Goal: Task Accomplishment & Management: Complete application form

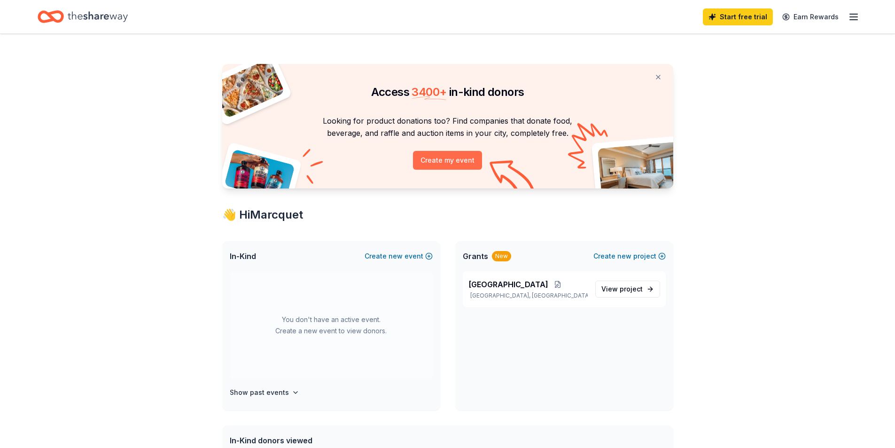
click at [468, 160] on button "Create my event" at bounding box center [447, 160] width 69 height 19
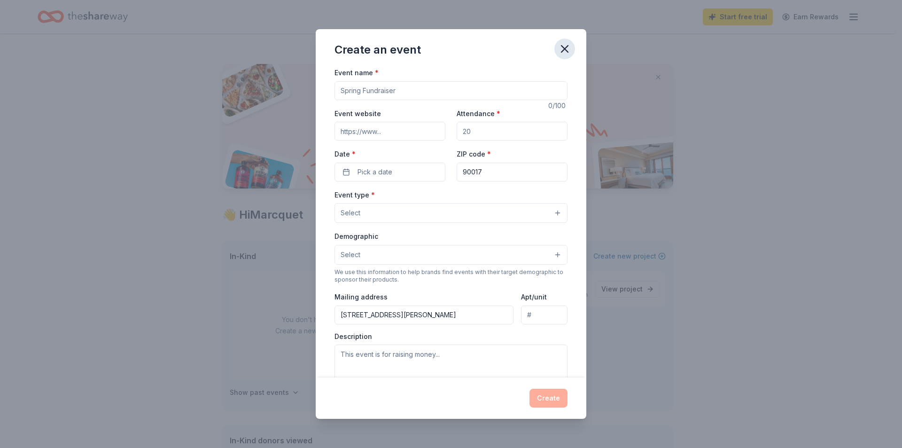
click at [567, 45] on icon "button" at bounding box center [564, 48] width 13 height 13
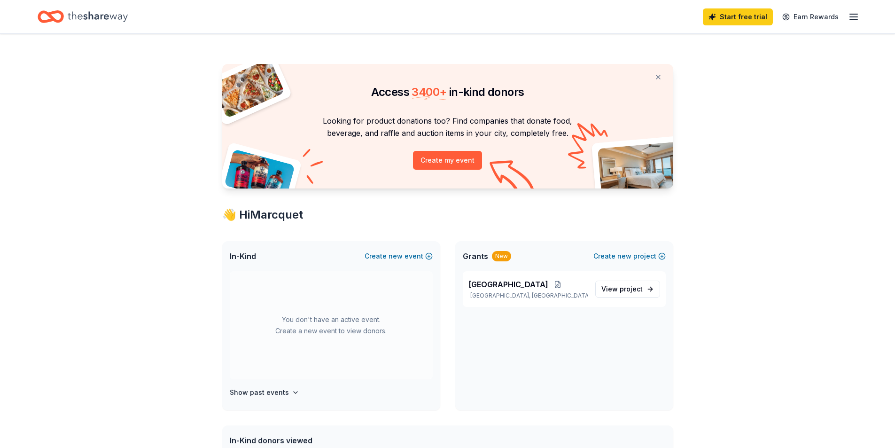
click at [851, 16] on icon "button" at bounding box center [853, 16] width 11 height 11
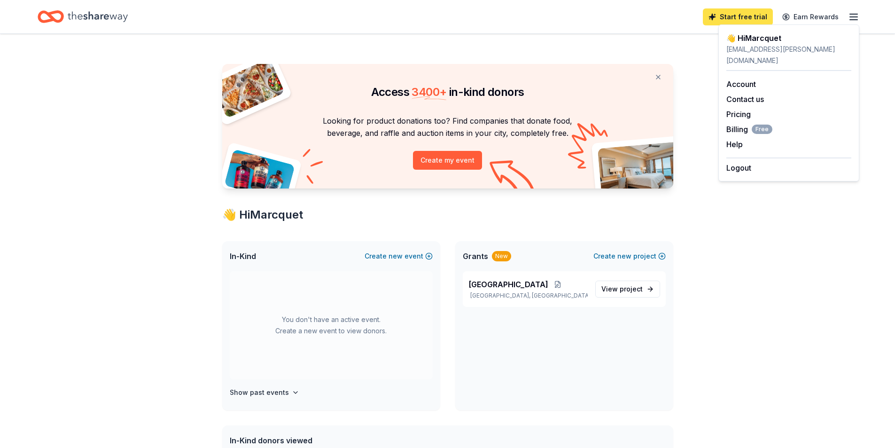
click at [723, 17] on link "Start free trial" at bounding box center [738, 16] width 70 height 17
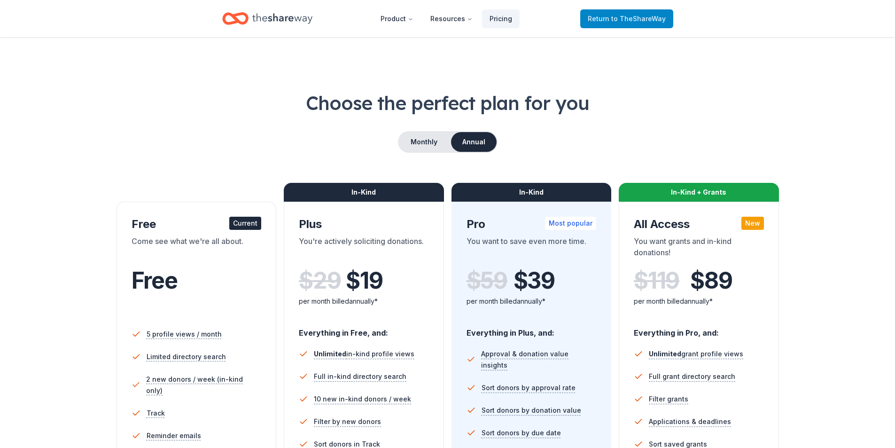
click at [644, 15] on span "to TheShareWay" at bounding box center [638, 19] width 54 height 8
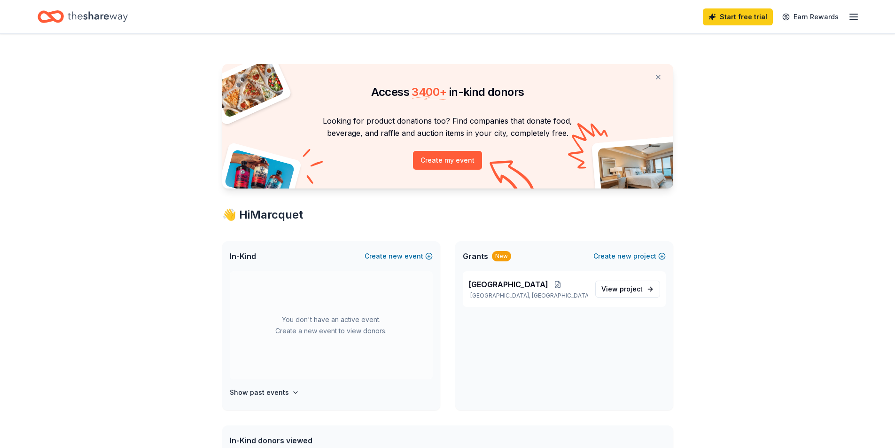
click at [598, 20] on div "Start free trial Earn Rewards" at bounding box center [448, 17] width 820 height 22
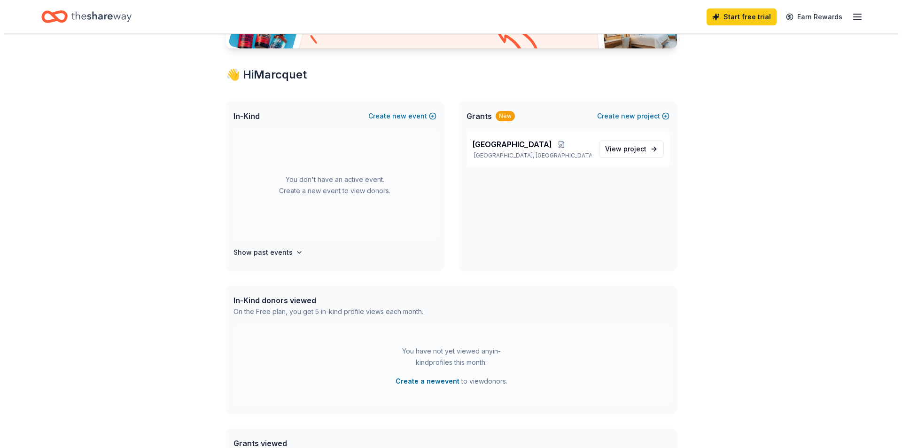
scroll to position [139, 0]
click at [430, 382] on button "Create a new event" at bounding box center [424, 381] width 64 height 11
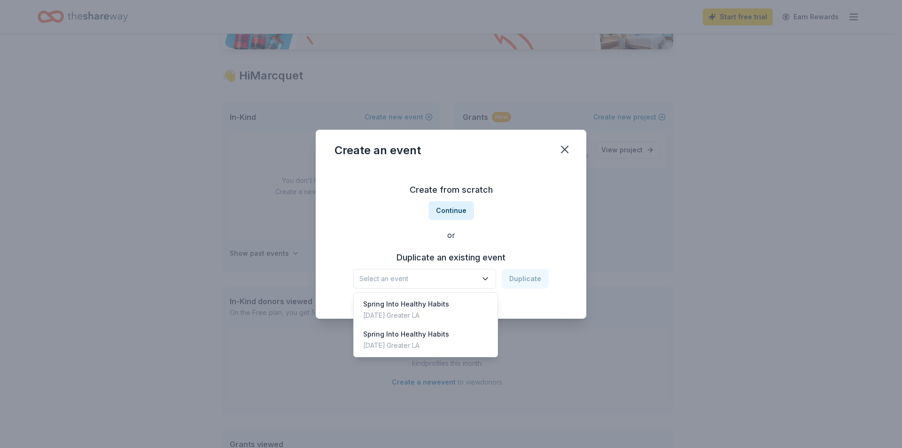
click at [487, 278] on icon "button" at bounding box center [485, 278] width 5 height 2
click at [440, 313] on div "Nov 25, 2024 · Greater LA" at bounding box center [406, 314] width 86 height 11
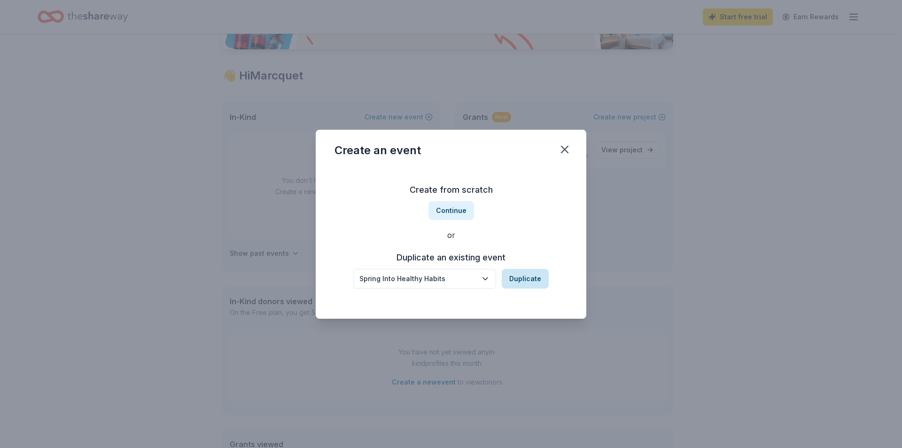
click at [535, 277] on button "Duplicate" at bounding box center [525, 279] width 47 height 20
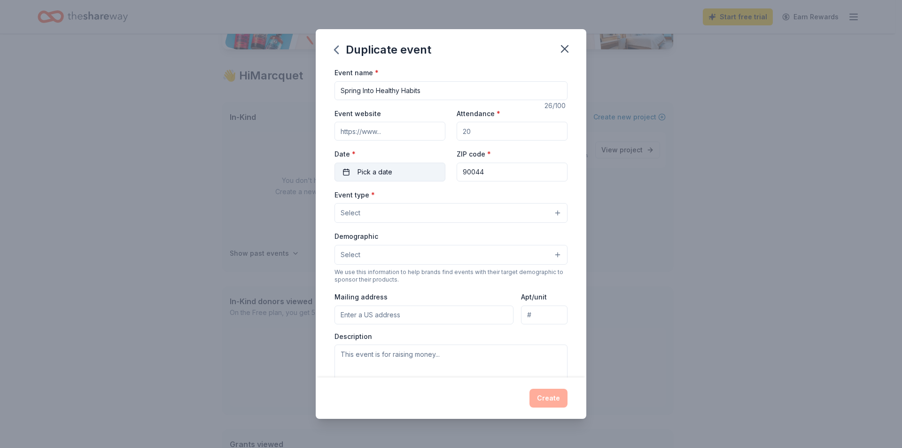
click at [406, 173] on button "Pick a date" at bounding box center [389, 171] width 111 height 19
click at [448, 193] on div "August 2025 Su Mo Tu We Th Fr Sa 27 28 29 30 31 1 2 3 4 5 6 7 8 9 10 11 12 13 1…" at bounding box center [388, 267] width 130 height 166
click at [441, 197] on button "Go to next month" at bounding box center [438, 196] width 13 height 13
click at [441, 199] on button "Go to next month" at bounding box center [438, 196] width 13 height 13
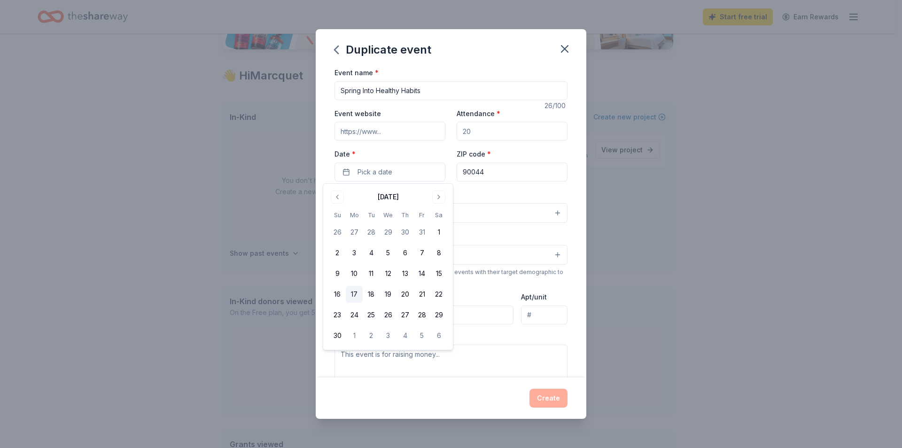
click at [361, 290] on button "17" at bounding box center [354, 294] width 17 height 17
click at [358, 293] on button "17" at bounding box center [354, 294] width 17 height 17
click at [353, 290] on button "17" at bounding box center [354, 294] width 17 height 17
click at [484, 221] on button "Select" at bounding box center [450, 213] width 233 height 20
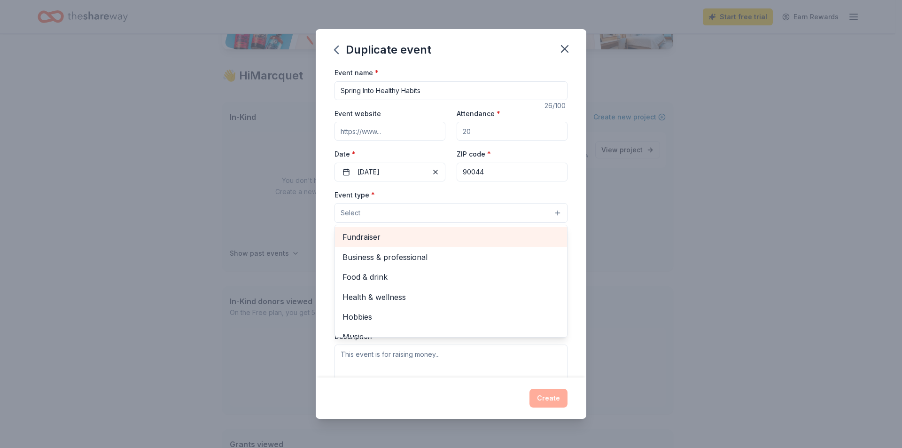
drag, startPoint x: 438, startPoint y: 240, endPoint x: 440, endPoint y: 247, distance: 6.3
click at [438, 242] on span "Fundraiser" at bounding box center [450, 237] width 217 height 12
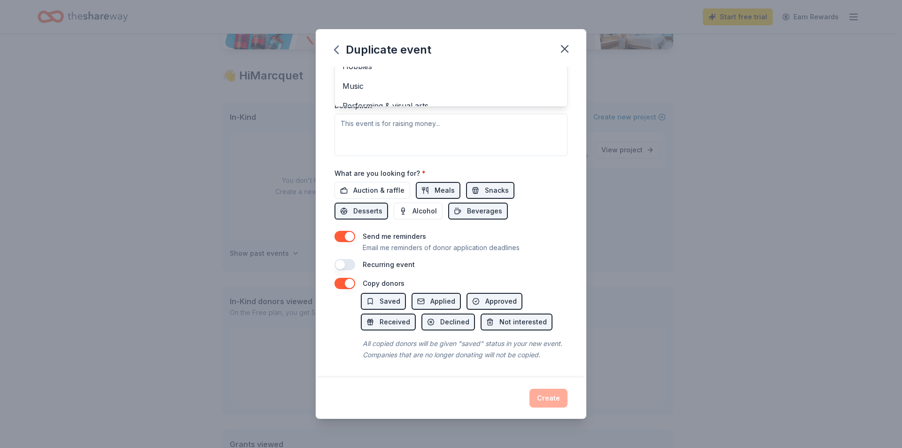
scroll to position [8, 0]
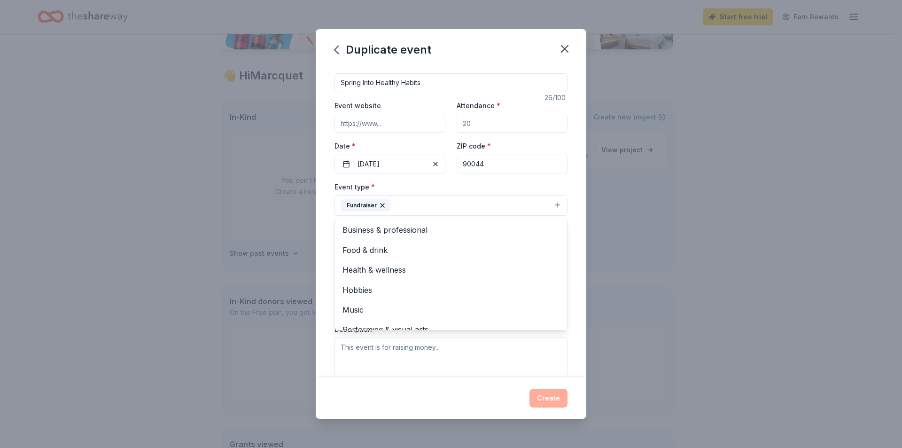
drag, startPoint x: 418, startPoint y: 116, endPoint x: 423, endPoint y: 124, distance: 9.9
click at [419, 116] on div "Event name * Spring Into Healthy Habits 26 /100 Event website Attendance * Date…" at bounding box center [450, 276] width 233 height 435
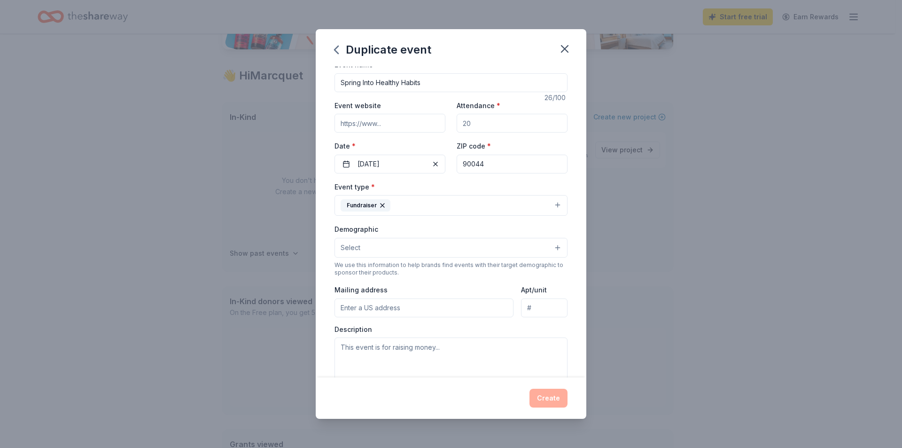
click at [413, 128] on input "Event website" at bounding box center [389, 123] width 111 height 19
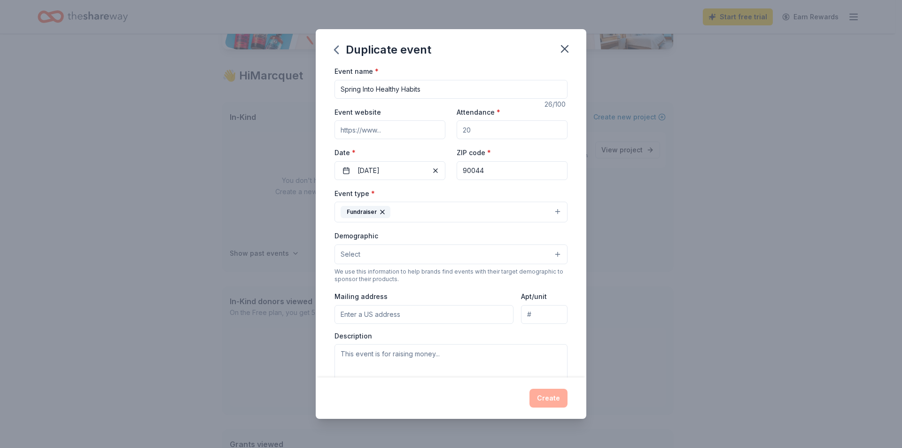
scroll to position [0, 0]
paste input "https://lawsonacades.lausd.org/"
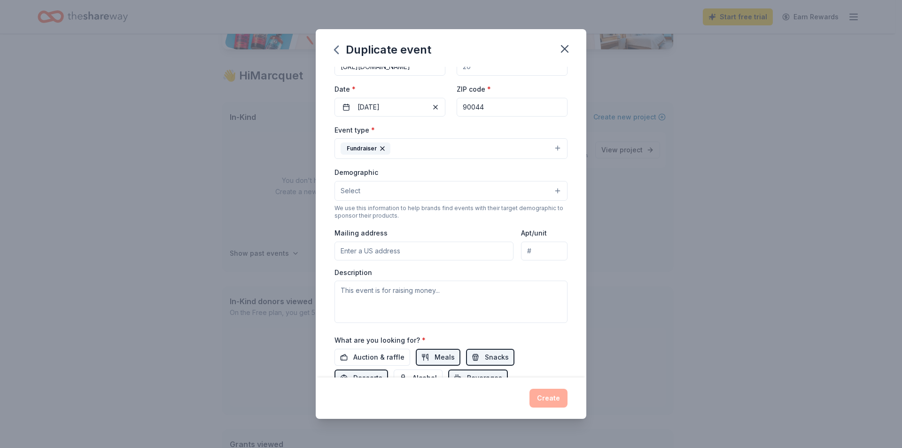
scroll to position [55, 0]
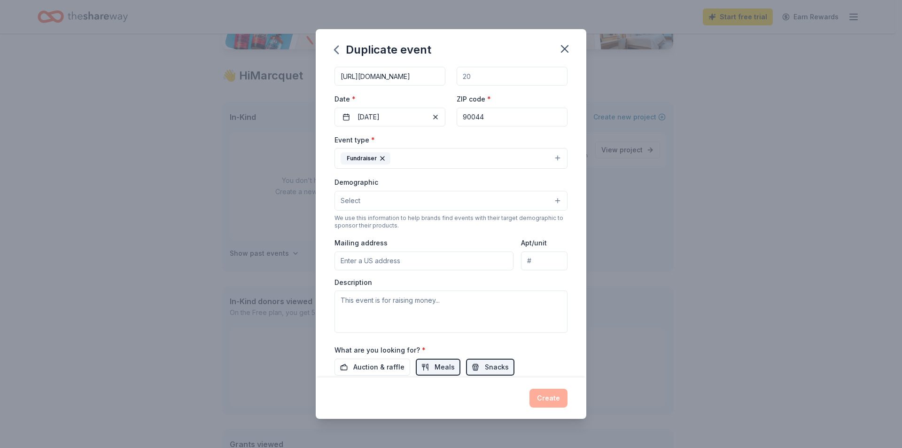
type input "https://lawsonacades.lausd.org/"
click at [440, 196] on button "Select" at bounding box center [450, 201] width 233 height 20
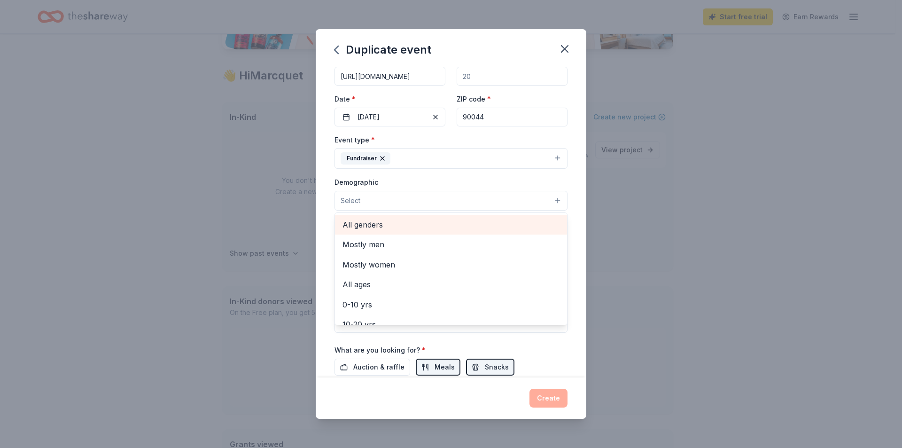
click at [430, 224] on span "All genders" at bounding box center [450, 224] width 217 height 12
click at [566, 256] on div "Event name * Spring Into Healthy Habits 26 /100 Event website https://lawsonaca…" at bounding box center [451, 222] width 271 height 310
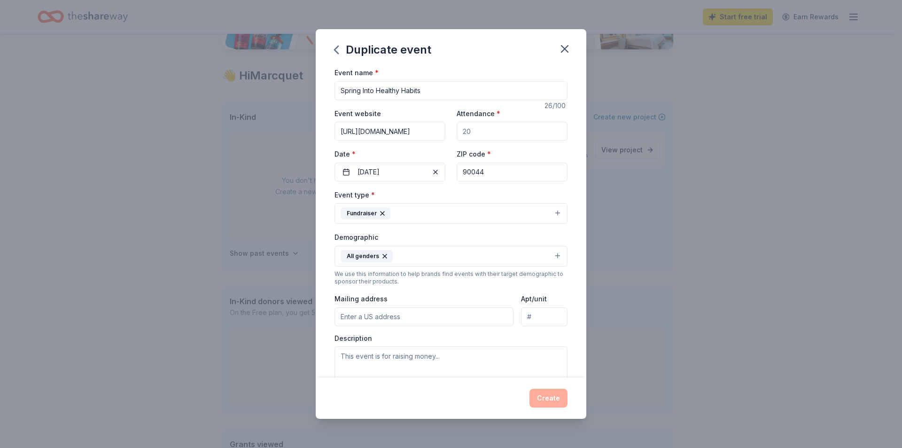
click at [509, 131] on input "Attendance *" at bounding box center [511, 131] width 111 height 19
type input "20"
click at [547, 391] on button "Create" at bounding box center [548, 397] width 38 height 19
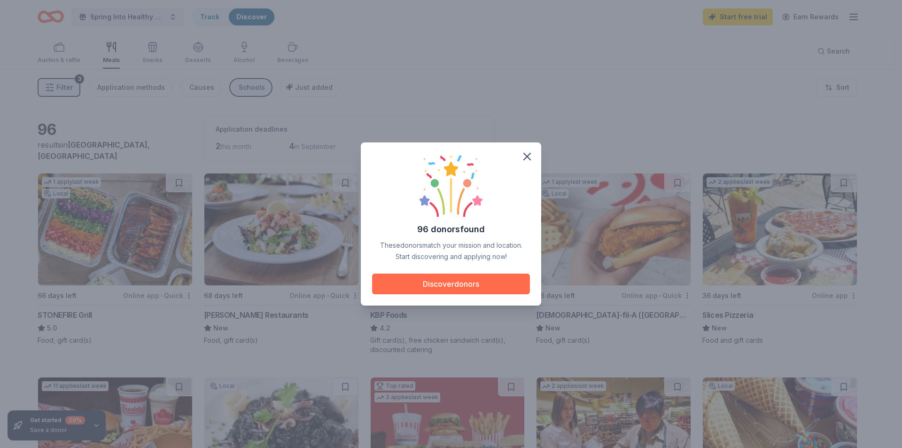
click at [486, 291] on button "Discover donors" at bounding box center [451, 283] width 158 height 21
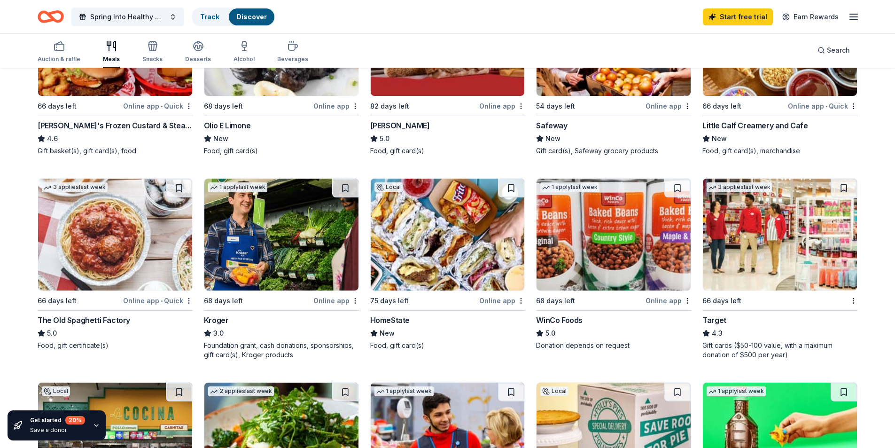
scroll to position [382, 0]
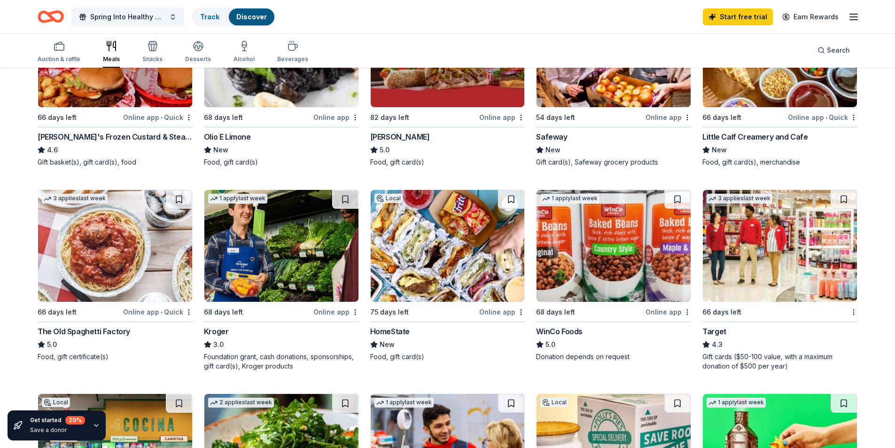
click at [605, 215] on img at bounding box center [613, 246] width 154 height 112
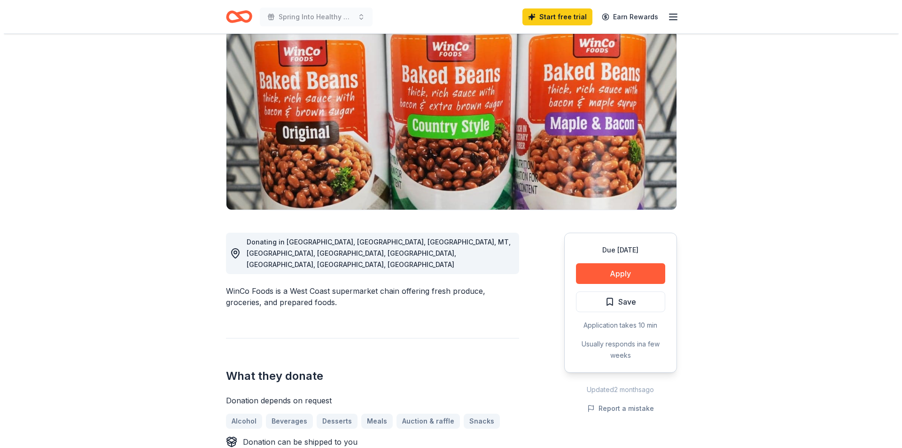
scroll to position [188, 0]
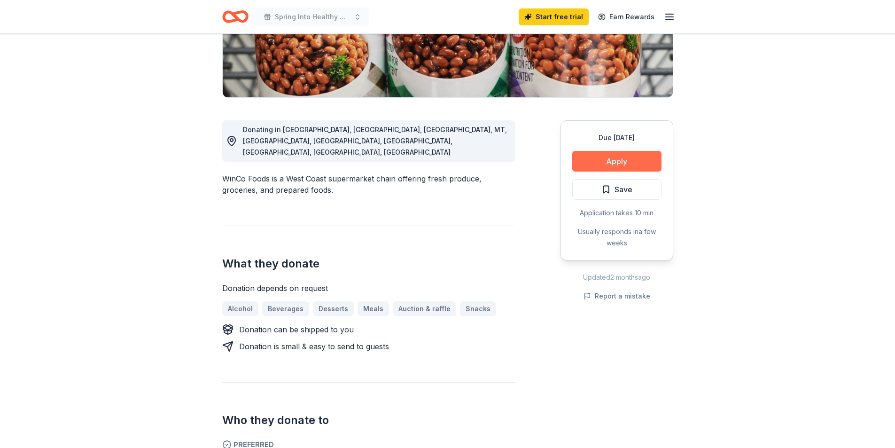
click at [645, 162] on button "Apply" at bounding box center [616, 161] width 89 height 21
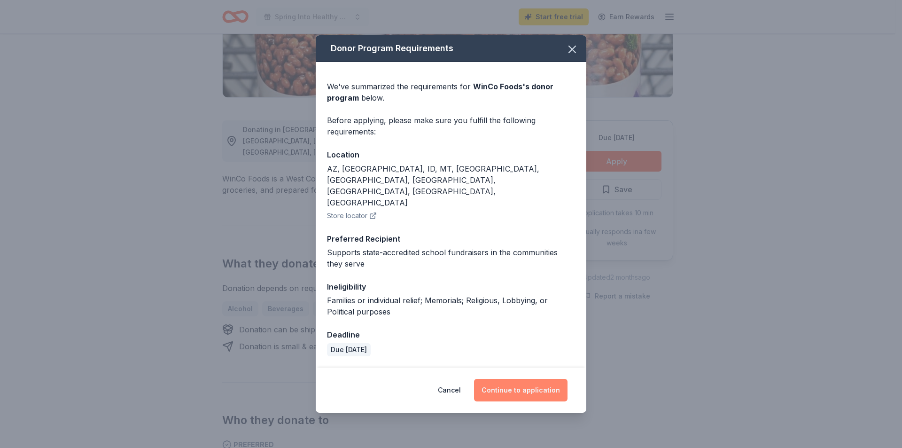
click at [536, 379] on button "Continue to application" at bounding box center [520, 390] width 93 height 23
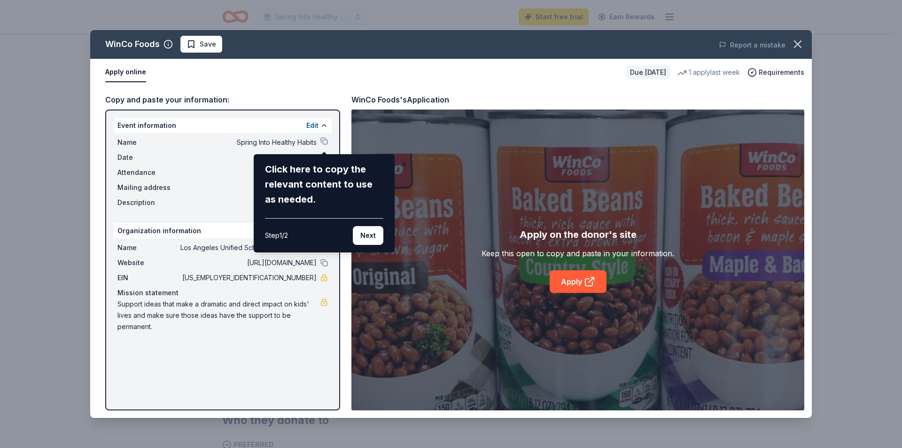
click at [559, 282] on div "WinCo Foods Save Report a mistake Apply online Due [DATE] 1 apply last week Req…" at bounding box center [450, 223] width 721 height 387
click at [373, 236] on button "Next" at bounding box center [368, 235] width 31 height 19
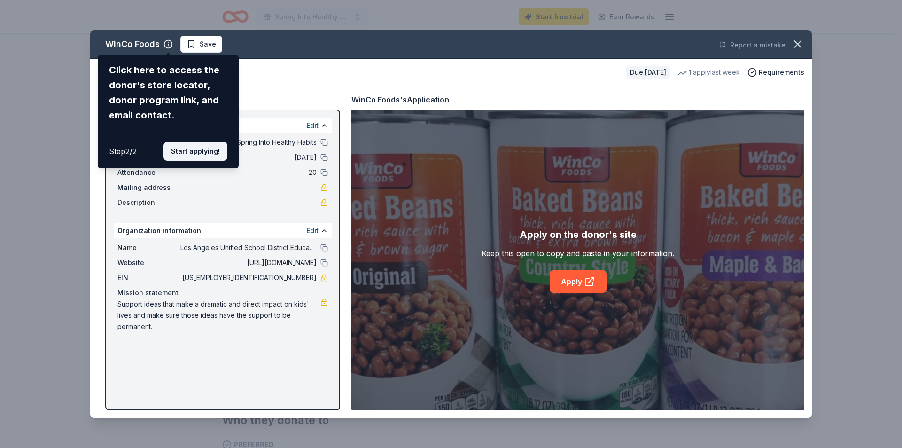
click at [183, 151] on button "Start applying!" at bounding box center [195, 151] width 64 height 19
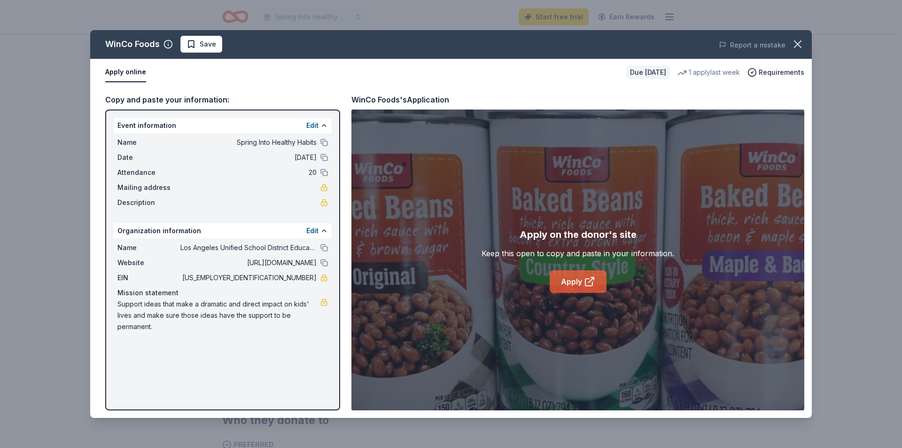
click at [572, 280] on link "Apply" at bounding box center [577, 281] width 57 height 23
